Goal: Information Seeking & Learning: Find specific fact

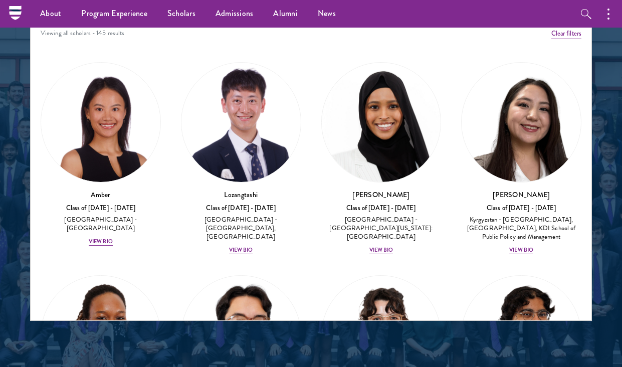
scroll to position [1110, 0]
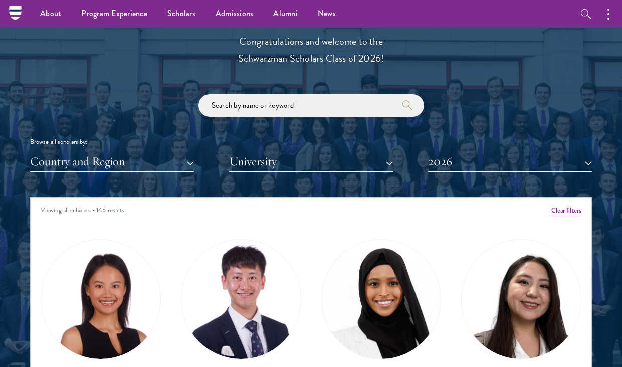
click at [312, 105] on input "search" at bounding box center [310, 105] width 225 height 23
type input "diya"
click button "submit" at bounding box center [0, 0] width 0 height 0
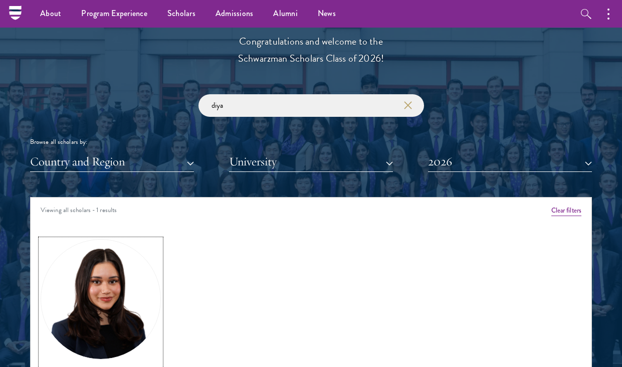
click at [143, 264] on img at bounding box center [100, 298] width 119 height 119
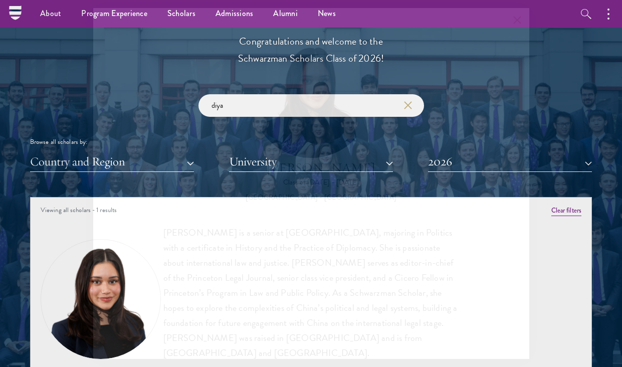
scroll to position [17, 0]
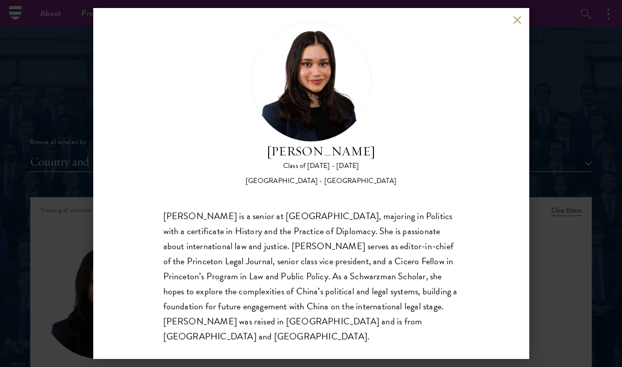
click at [217, 251] on div "[PERSON_NAME] is a senior at [GEOGRAPHIC_DATA], majoring in Politics with a cer…" at bounding box center [311, 275] width 296 height 135
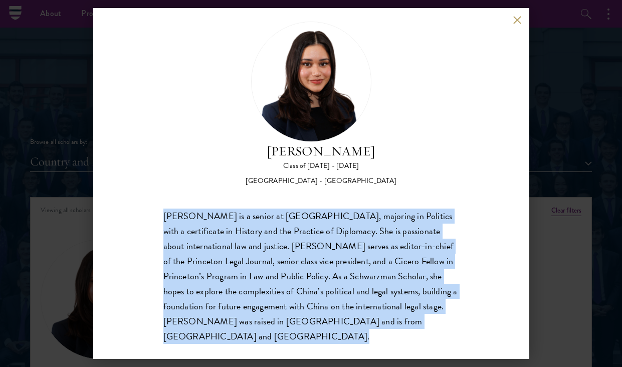
click at [217, 251] on div "[PERSON_NAME] is a senior at [GEOGRAPHIC_DATA], majoring in Politics with a cer…" at bounding box center [311, 275] width 296 height 135
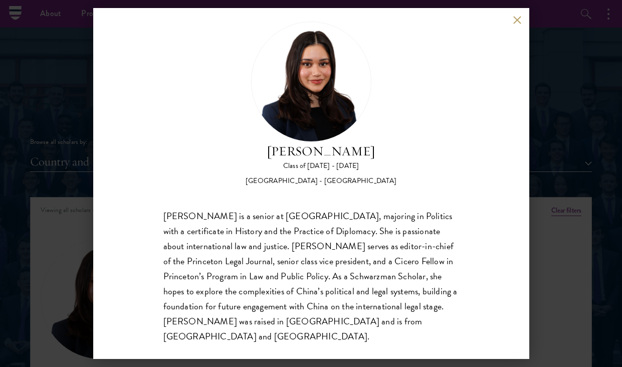
click at [289, 238] on div "[PERSON_NAME] is a senior at [GEOGRAPHIC_DATA], majoring in Politics with a cer…" at bounding box center [311, 275] width 296 height 135
drag, startPoint x: 368, startPoint y: 229, endPoint x: 367, endPoint y: 331, distance: 101.7
click at [367, 331] on div "[PERSON_NAME] Class of [DATE] - [DATE] [GEOGRAPHIC_DATA] - [GEOGRAPHIC_DATA] [P…" at bounding box center [311, 183] width 436 height 351
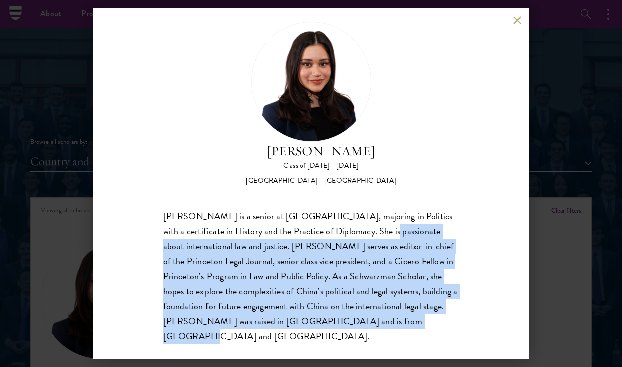
copy div "is passionate about international law and justice. [PERSON_NAME] serves as edit…"
drag, startPoint x: 367, startPoint y: 331, endPoint x: 366, endPoint y: 233, distance: 97.7
click at [366, 233] on div "[PERSON_NAME] Class of [DATE] - [DATE] [GEOGRAPHIC_DATA] - [GEOGRAPHIC_DATA] [P…" at bounding box center [311, 183] width 436 height 351
